Goal: Task Accomplishment & Management: Use online tool/utility

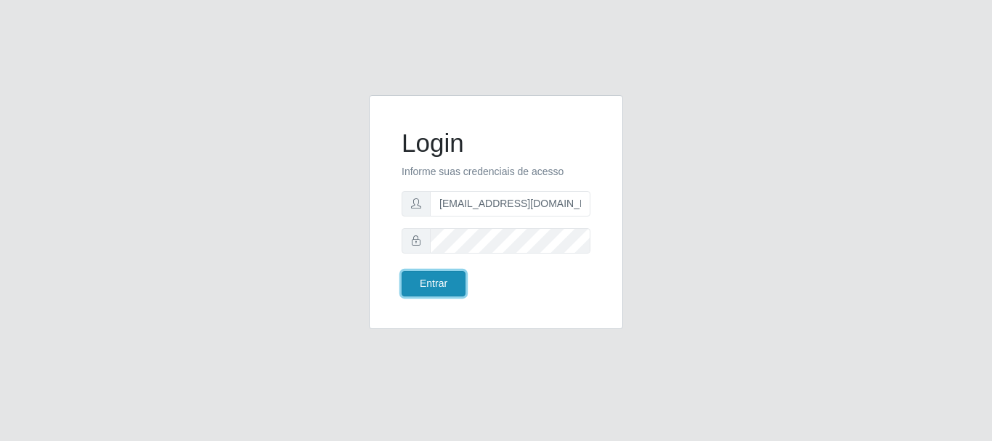
click at [439, 284] on button "Entrar" at bounding box center [434, 283] width 64 height 25
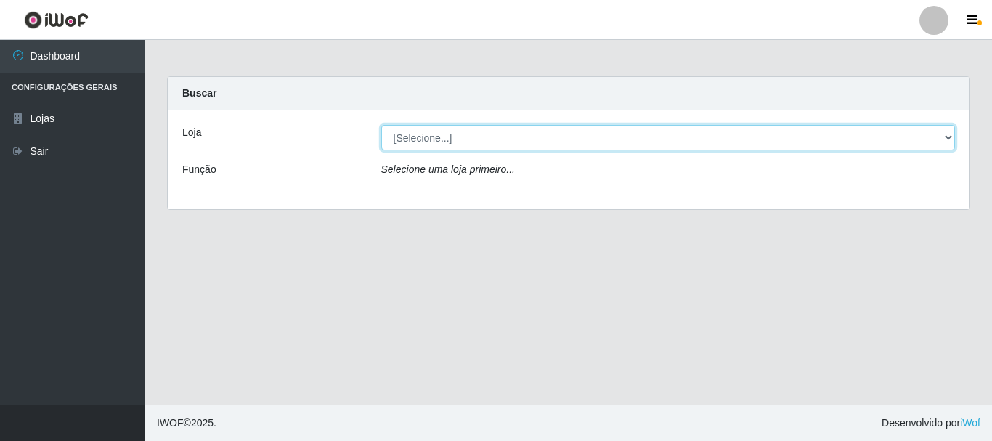
click at [954, 139] on select "[Selecione...] SuperFácil Atacado - Rodoviária" at bounding box center [668, 137] width 574 height 25
select select "400"
click at [381, 125] on select "[Selecione...] SuperFácil Atacado - Rodoviária" at bounding box center [668, 137] width 574 height 25
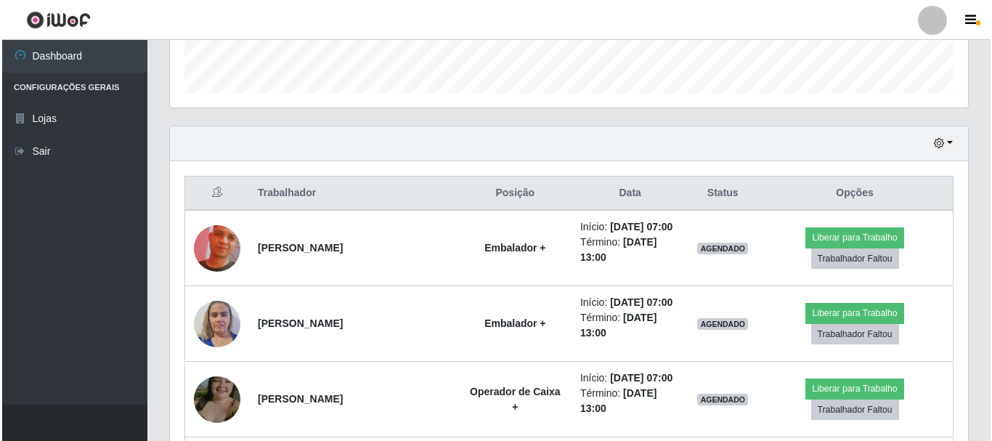
scroll to position [508, 0]
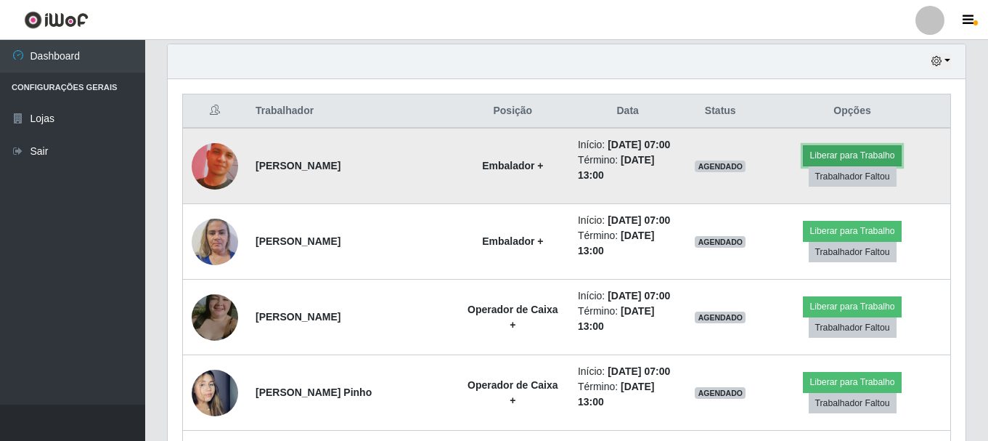
click at [841, 154] on button "Liberar para Trabalho" at bounding box center [852, 155] width 98 height 20
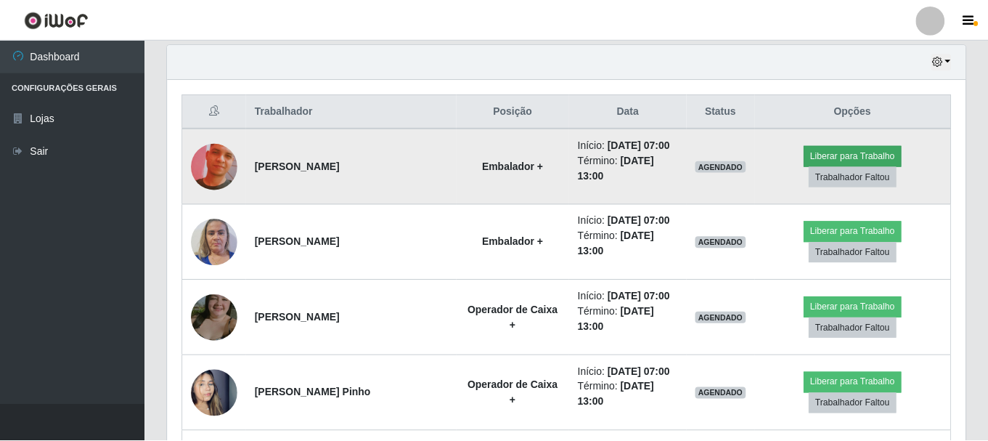
scroll to position [301, 791]
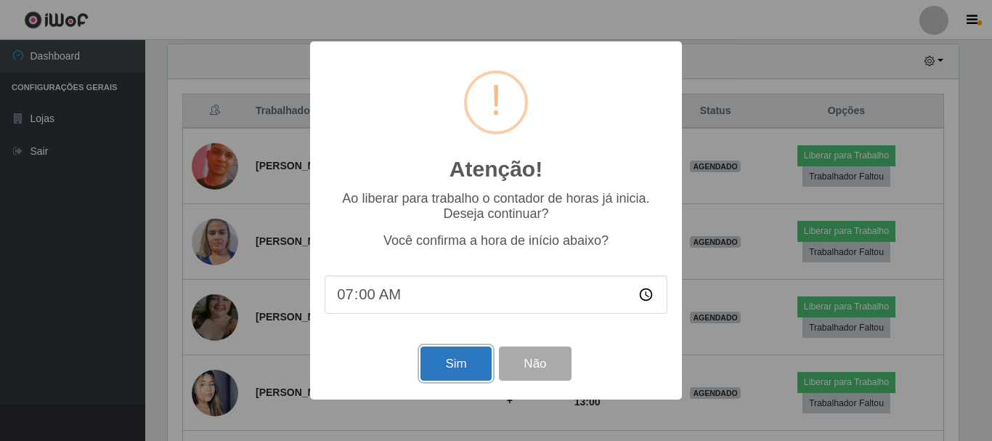
click at [456, 372] on button "Sim" at bounding box center [455, 363] width 70 height 34
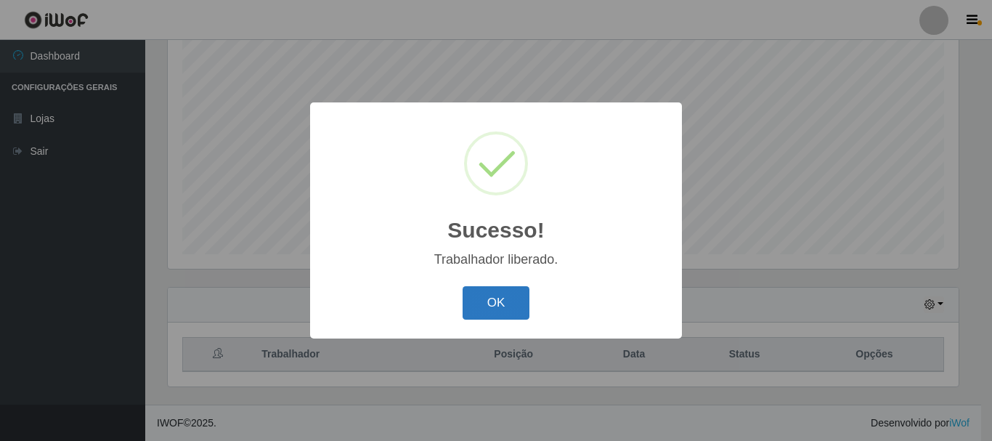
click at [497, 307] on button "OK" at bounding box center [497, 303] width 68 height 34
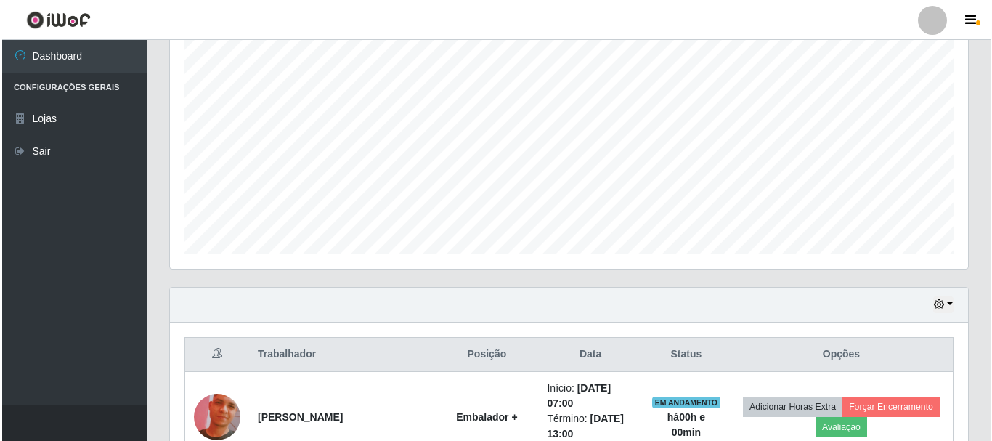
scroll to position [556, 0]
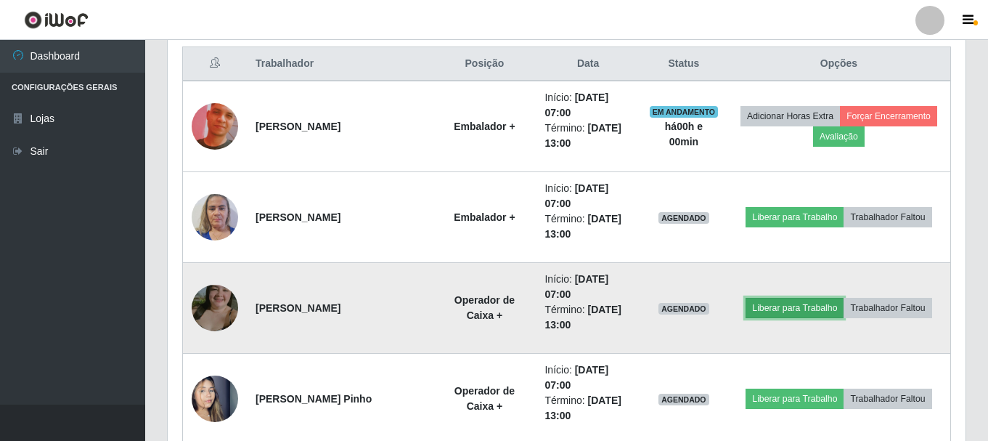
click at [791, 313] on button "Liberar para Trabalho" at bounding box center [795, 308] width 98 height 20
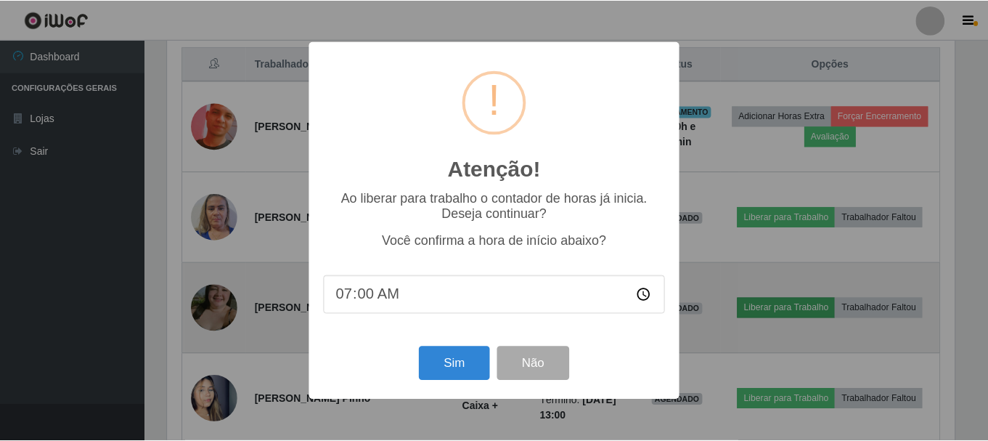
scroll to position [301, 791]
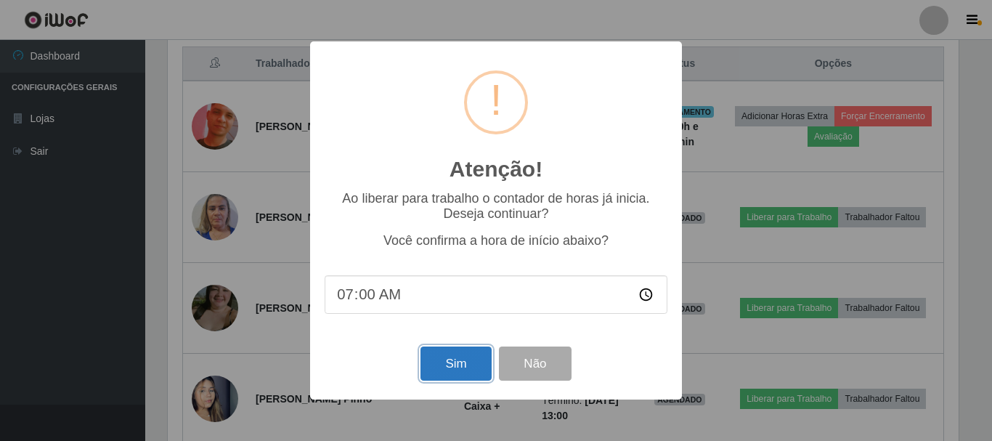
click at [474, 369] on button "Sim" at bounding box center [455, 363] width 70 height 34
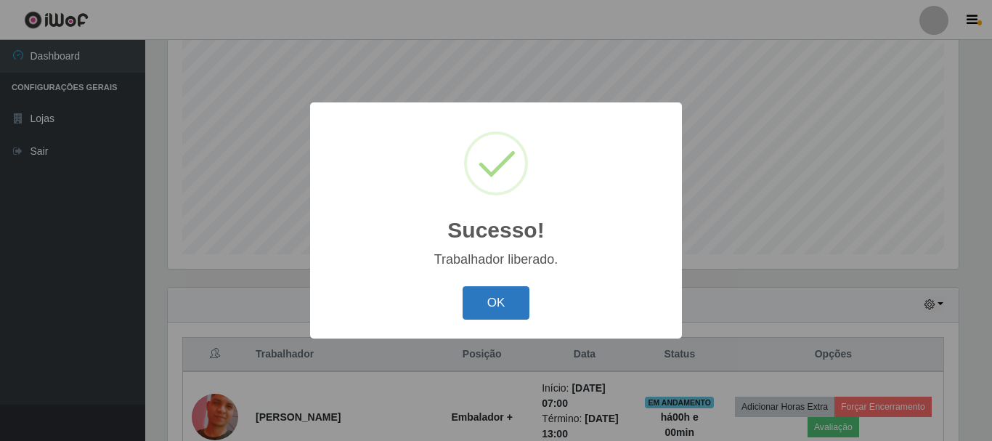
click at [497, 304] on button "OK" at bounding box center [497, 303] width 68 height 34
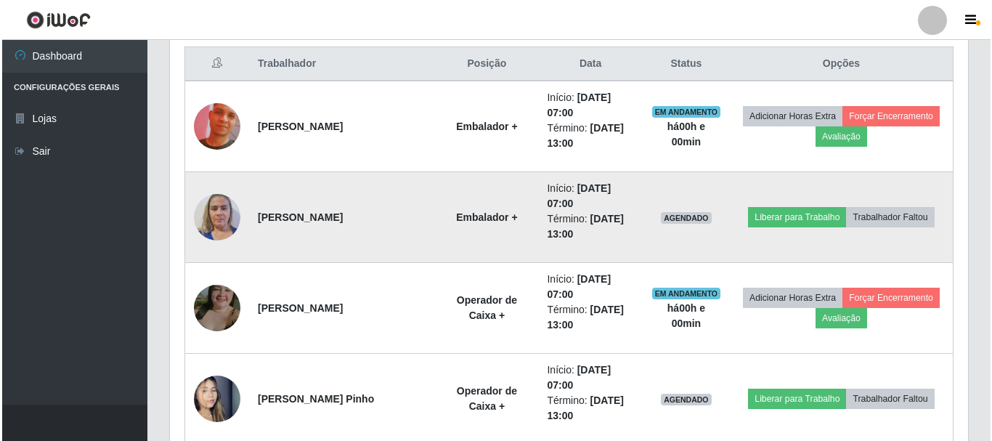
scroll to position [628, 0]
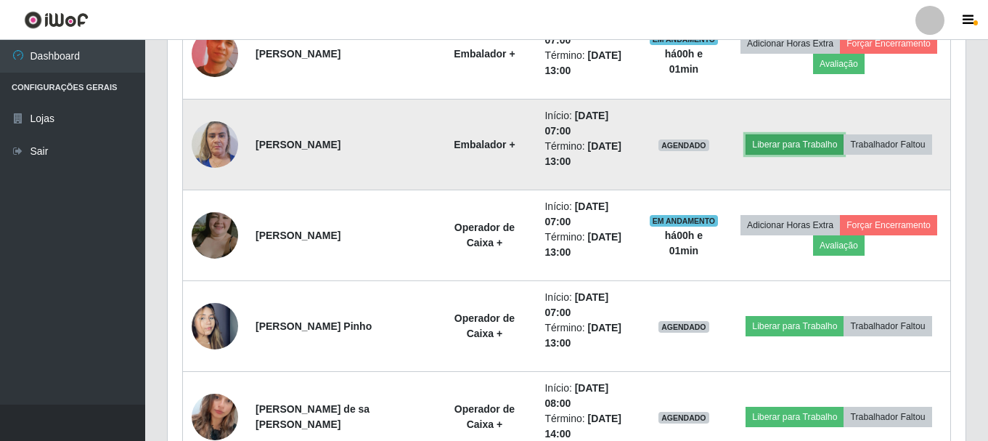
click at [805, 139] on button "Liberar para Trabalho" at bounding box center [795, 144] width 98 height 20
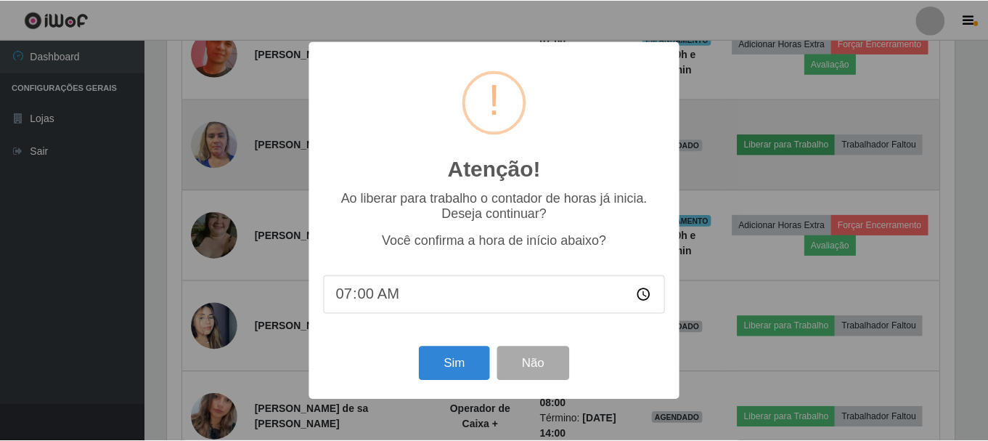
scroll to position [301, 791]
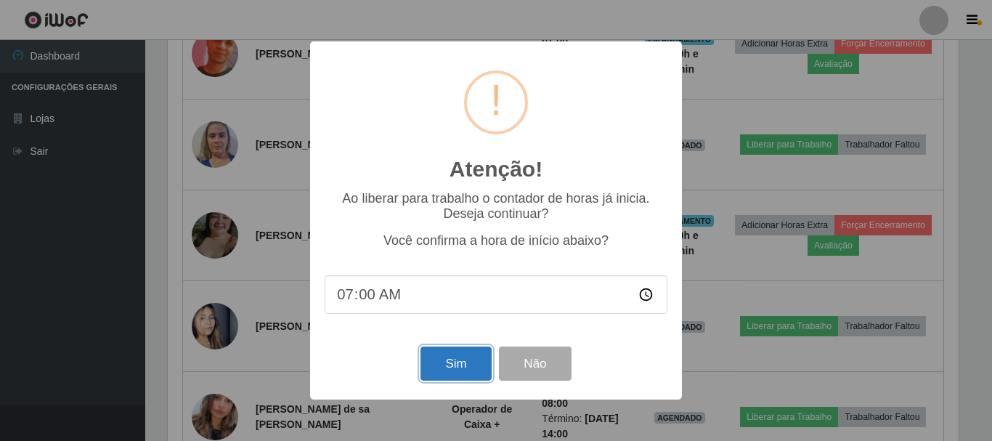
click at [447, 378] on button "Sim" at bounding box center [455, 363] width 70 height 34
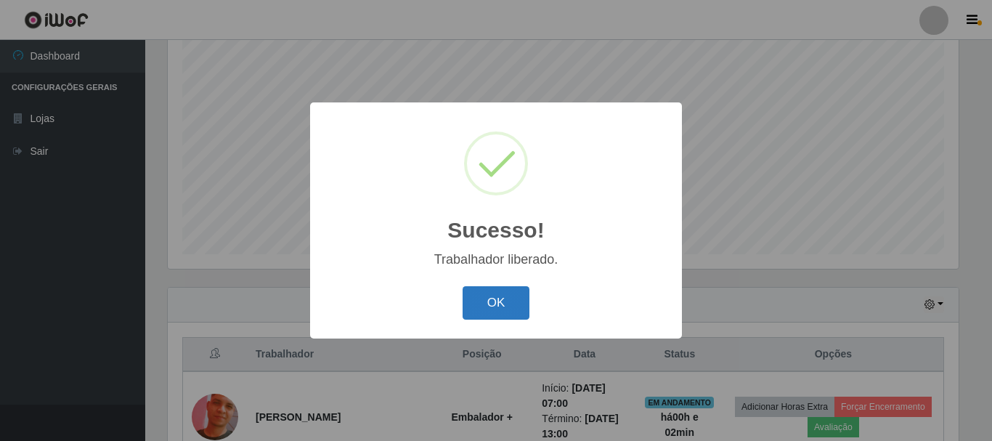
click at [495, 312] on button "OK" at bounding box center [497, 303] width 68 height 34
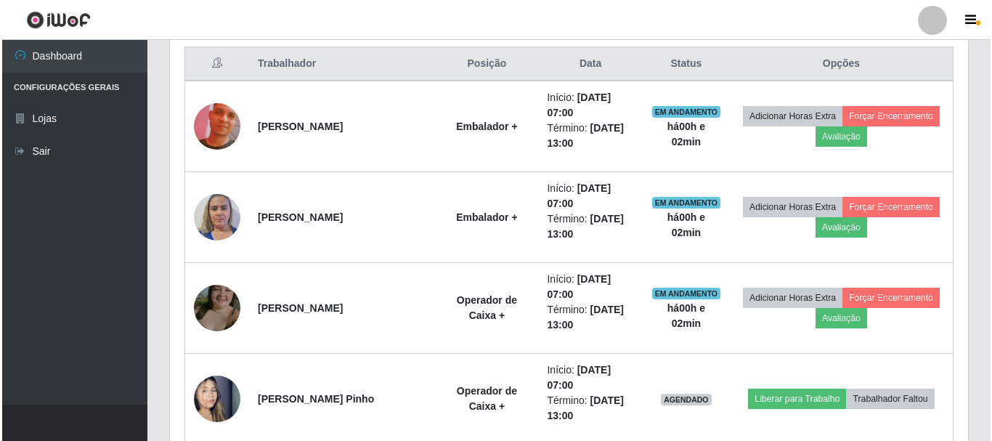
scroll to position [628, 0]
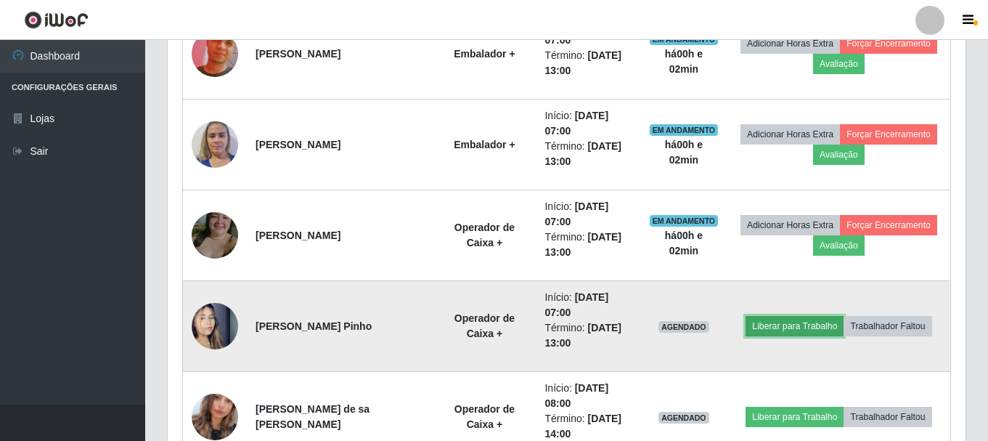
click at [799, 328] on button "Liberar para Trabalho" at bounding box center [795, 326] width 98 height 20
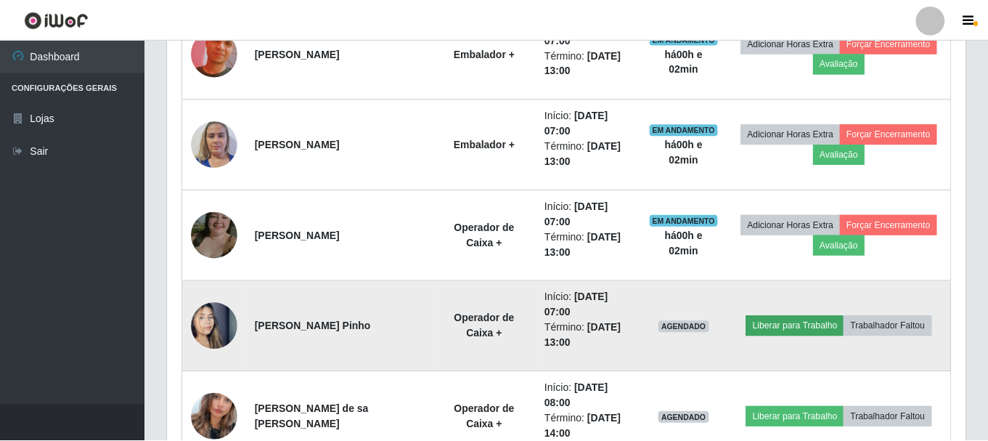
scroll to position [301, 791]
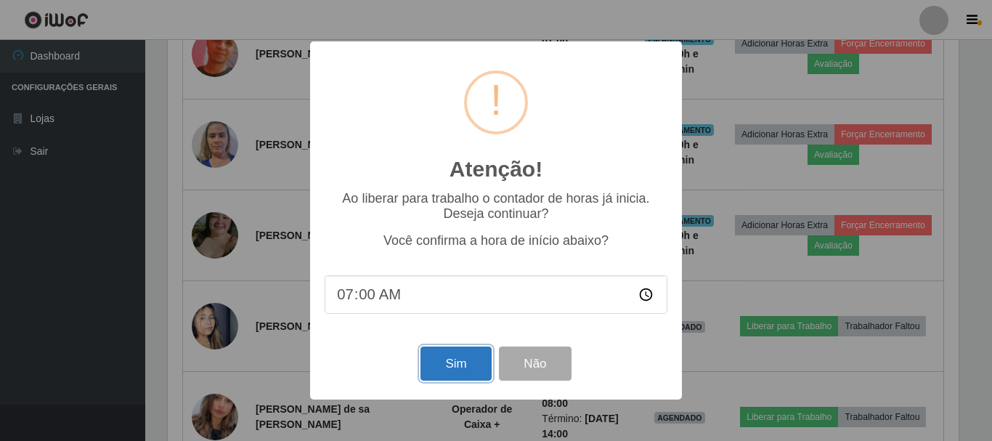
click at [448, 369] on button "Sim" at bounding box center [455, 363] width 70 height 34
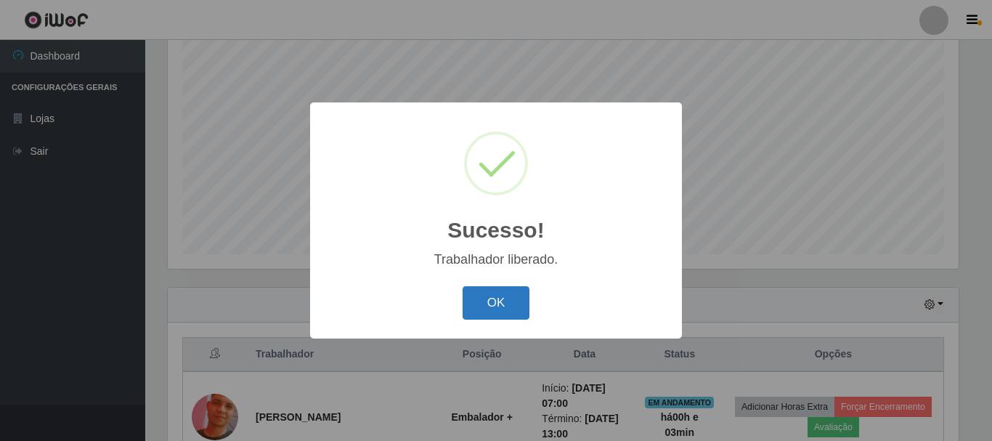
click at [504, 313] on button "OK" at bounding box center [497, 303] width 68 height 34
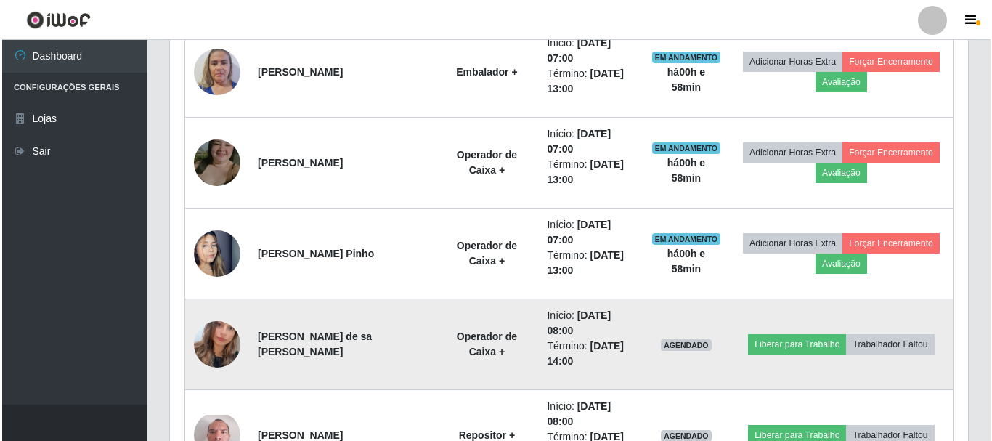
scroll to position [773, 0]
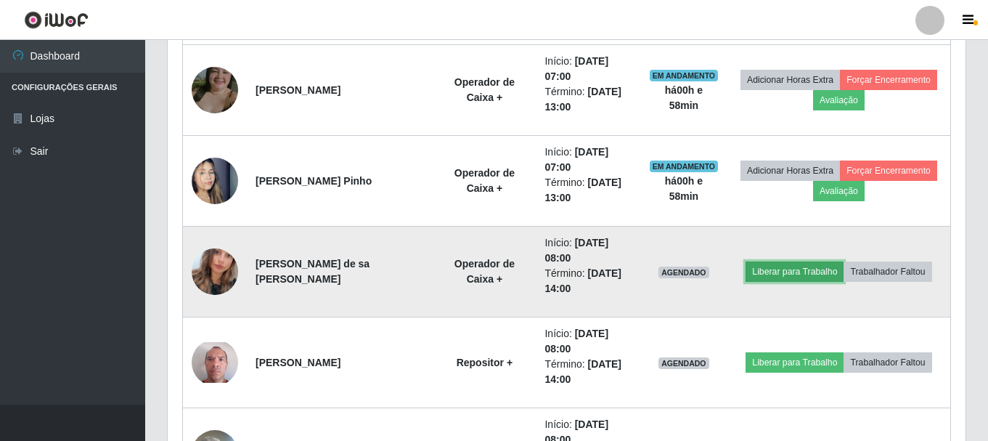
click at [813, 277] on button "Liberar para Trabalho" at bounding box center [795, 271] width 98 height 20
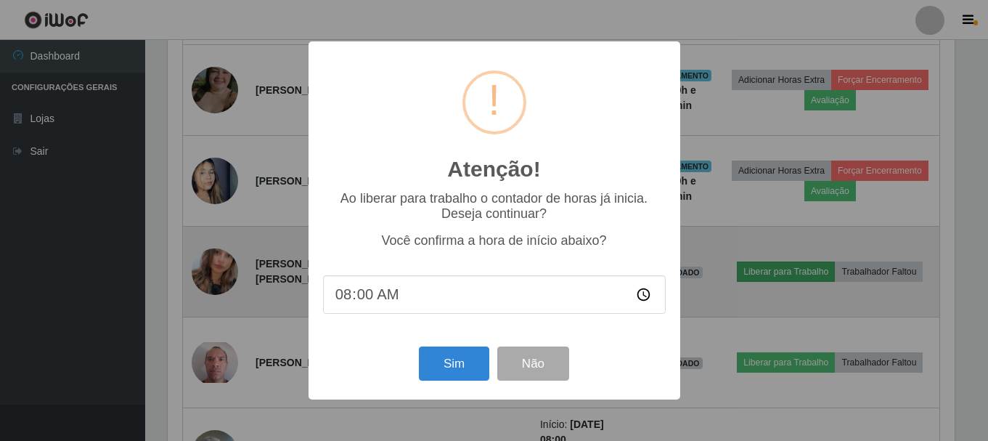
scroll to position [301, 791]
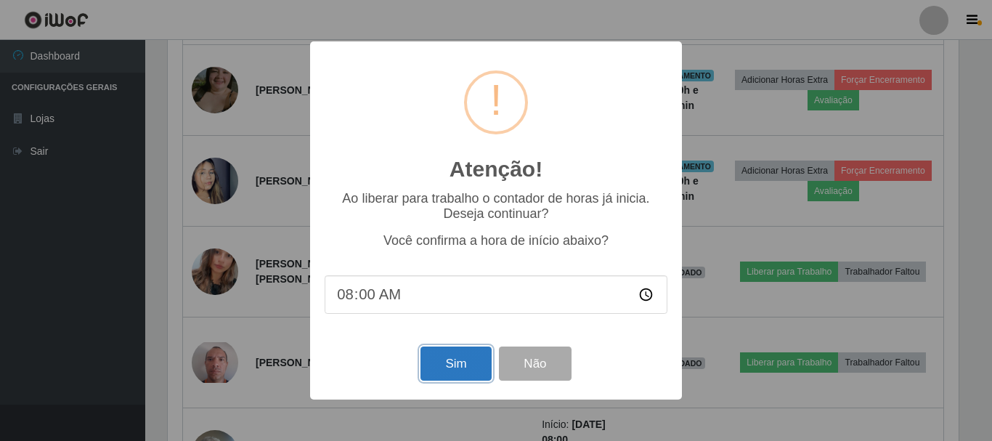
click at [471, 370] on button "Sim" at bounding box center [455, 363] width 70 height 34
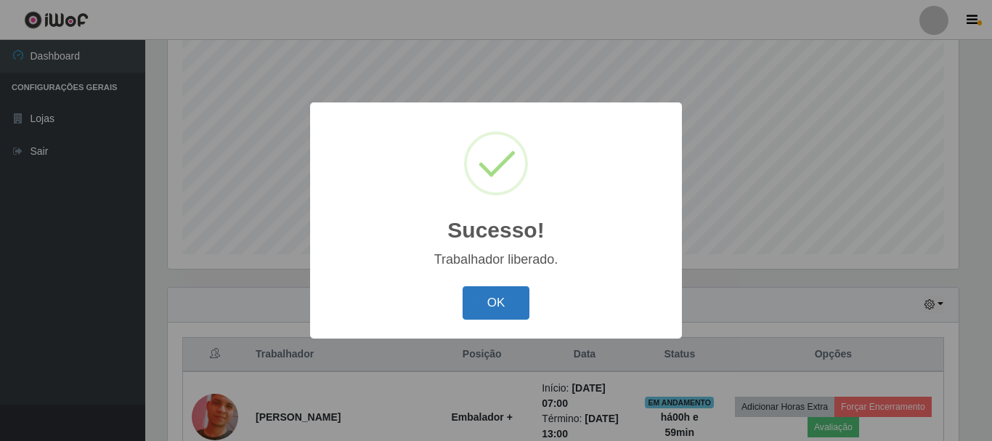
click at [504, 313] on button "OK" at bounding box center [497, 303] width 68 height 34
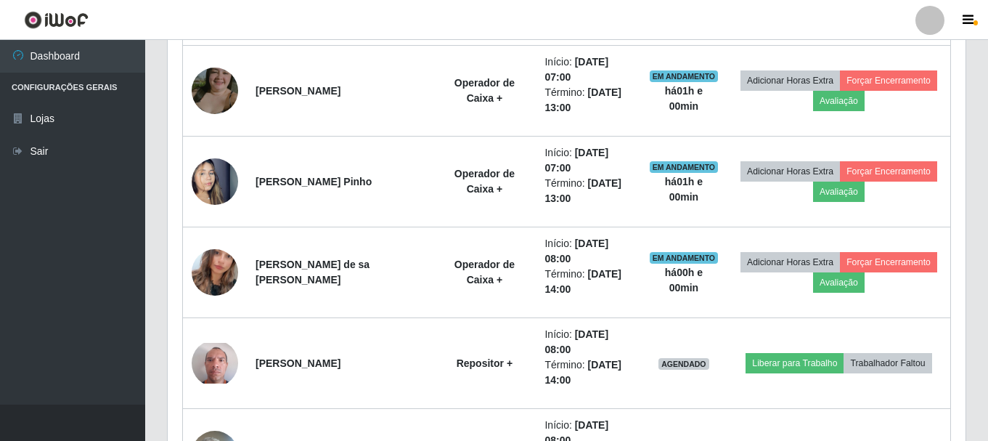
scroll to position [773, 0]
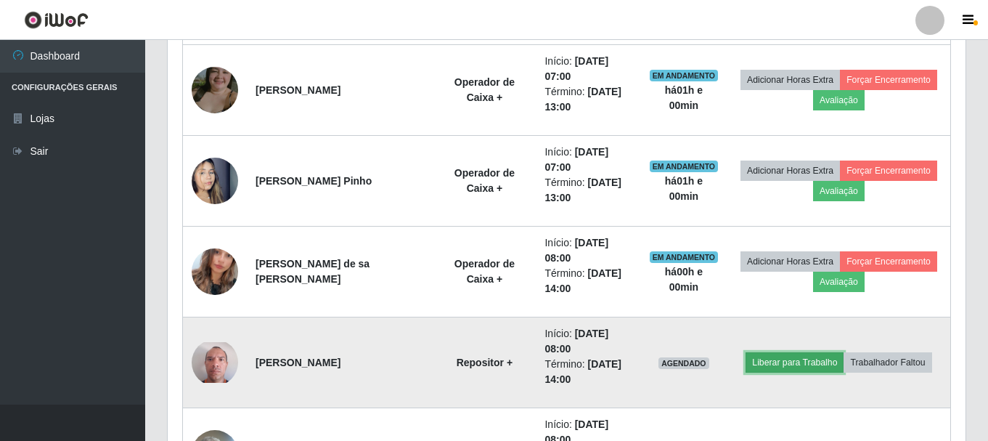
click at [816, 362] on button "Liberar para Trabalho" at bounding box center [795, 362] width 98 height 20
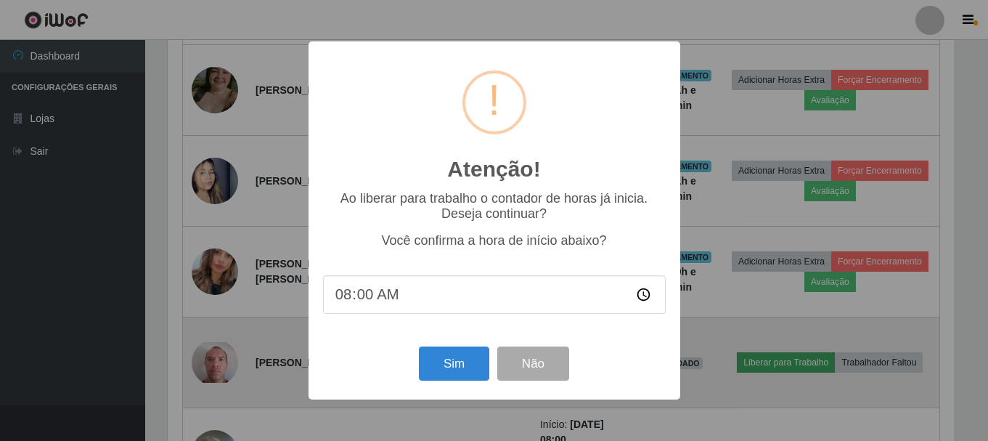
scroll to position [301, 791]
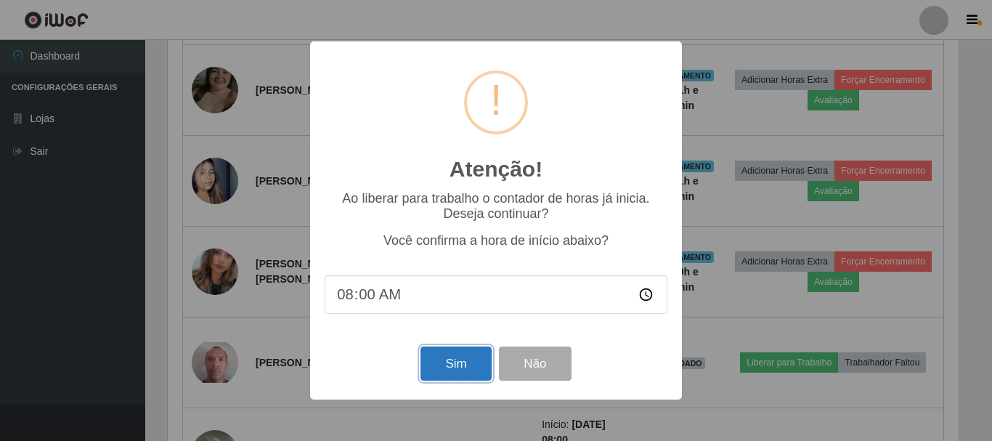
click at [449, 373] on button "Sim" at bounding box center [455, 363] width 70 height 34
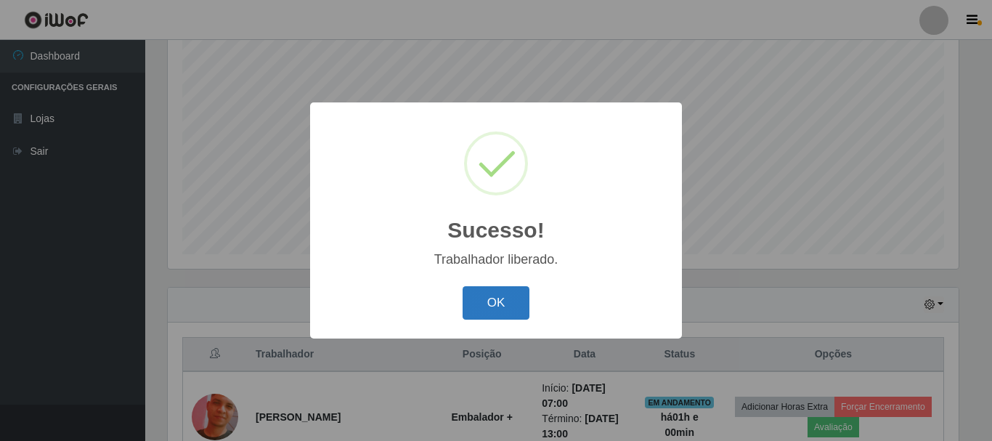
click at [519, 309] on button "OK" at bounding box center [497, 303] width 68 height 34
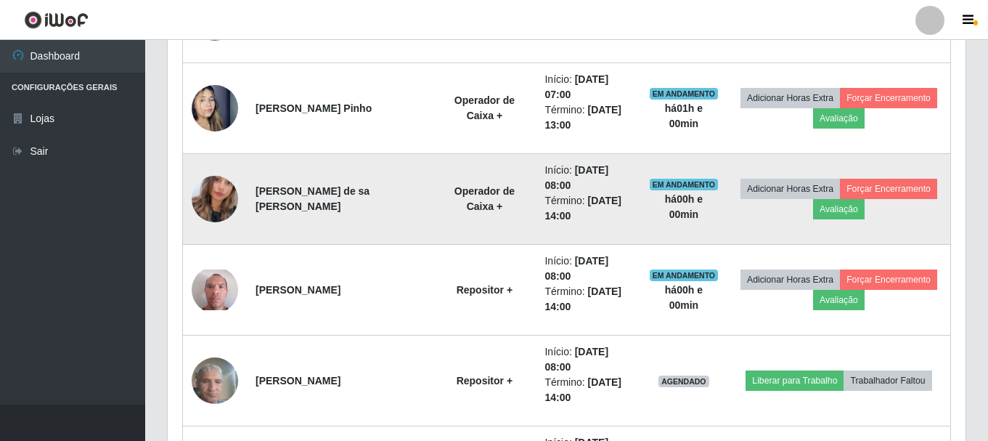
scroll to position [919, 0]
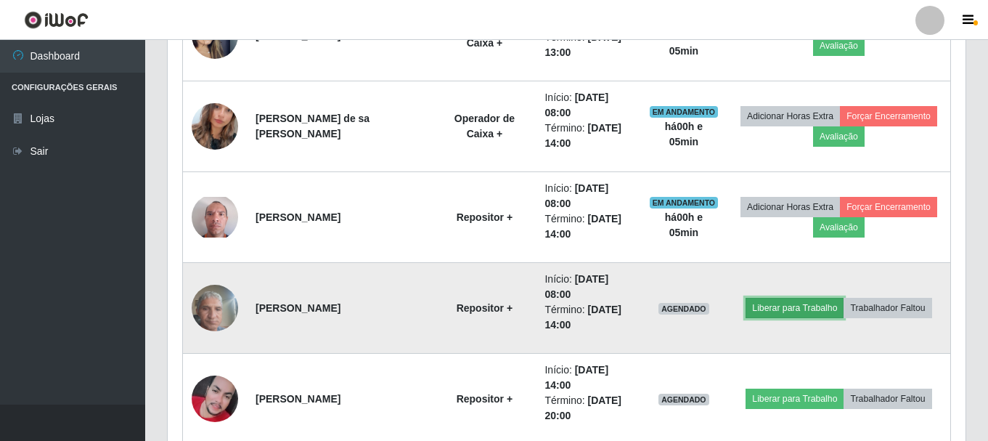
click at [813, 305] on button "Liberar para Trabalho" at bounding box center [795, 308] width 98 height 20
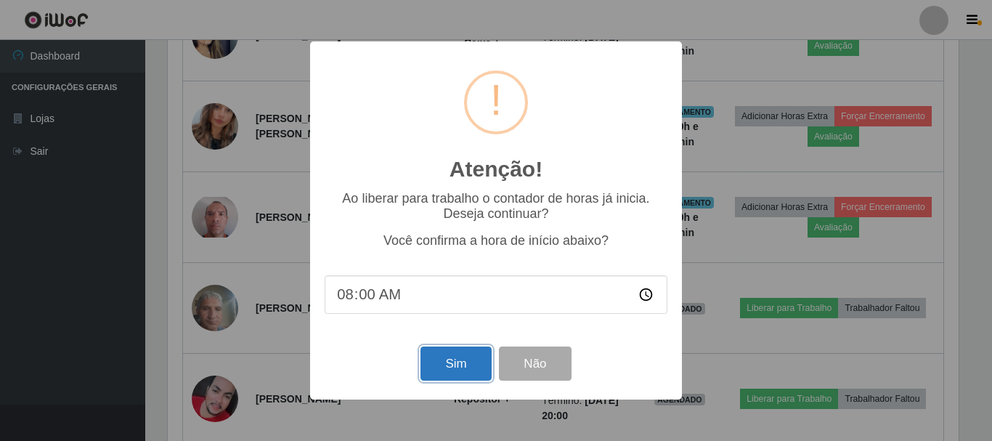
click at [458, 366] on button "Sim" at bounding box center [455, 363] width 70 height 34
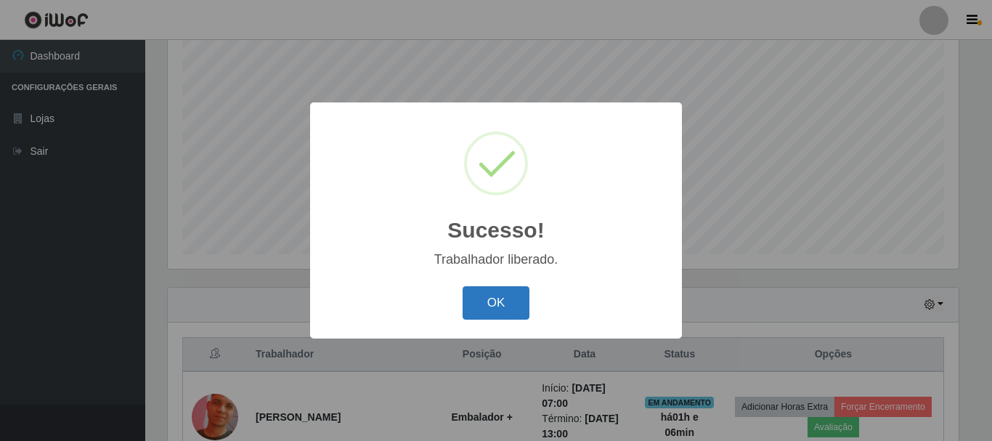
click at [500, 299] on button "OK" at bounding box center [497, 303] width 68 height 34
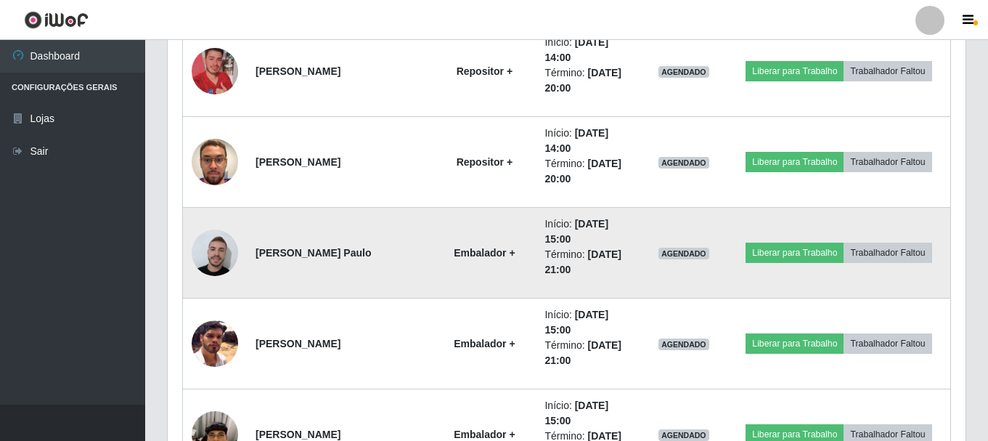
scroll to position [1336, 0]
